Goal: Find specific page/section

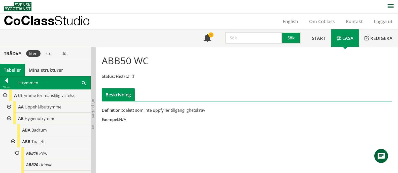
click at [236, 35] on input "text" at bounding box center [253, 38] width 57 height 12
type input "kök"
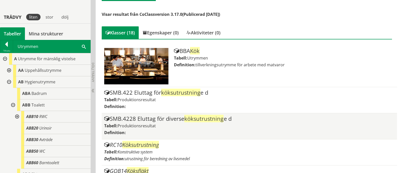
scroll to position [94, 0]
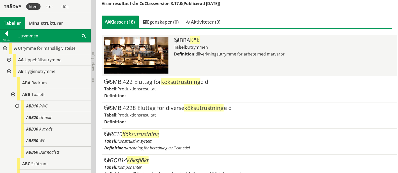
click at [191, 42] on div "BBA Kök" at bounding box center [284, 40] width 220 height 6
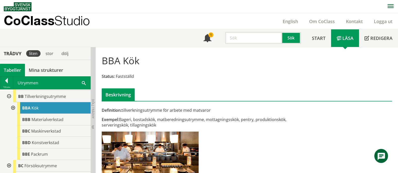
scroll to position [31, 0]
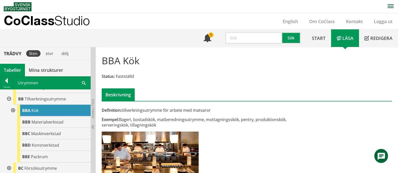
click at [13, 109] on div at bounding box center [12, 111] width 9 height 12
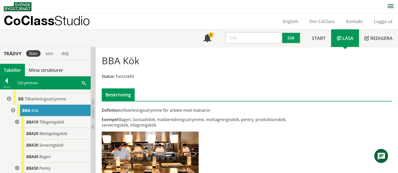
click at [16, 121] on div at bounding box center [16, 122] width 9 height 12
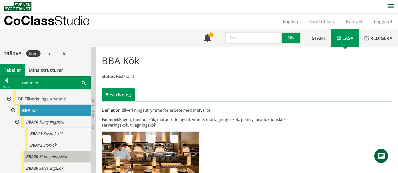
scroll to position [63, 0]
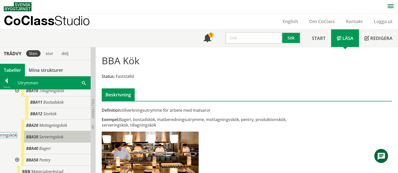
drag, startPoint x: 64, startPoint y: 138, endPoint x: 35, endPoint y: 139, distance: 29.2
click at [35, 139] on div "BBA30 Serveringskök" at bounding box center [55, 137] width 69 height 12
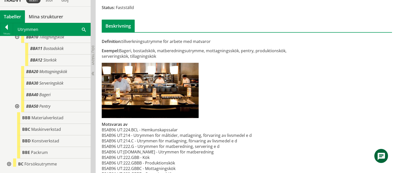
scroll to position [86, 0]
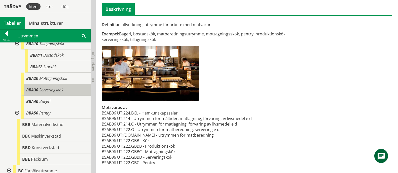
click at [53, 89] on span "Serveringskök" at bounding box center [51, 90] width 24 height 6
